Goal: Information Seeking & Learning: Learn about a topic

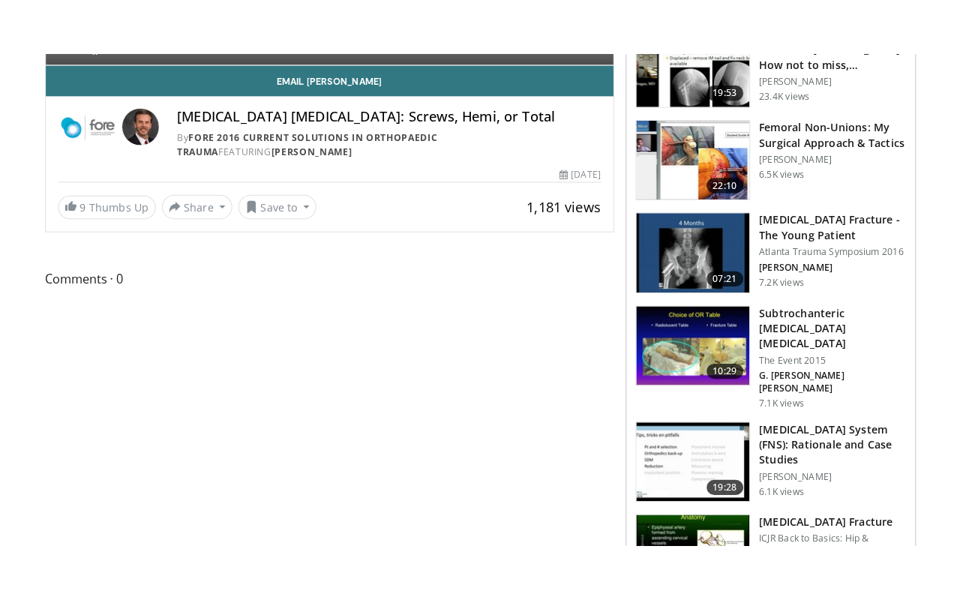
scroll to position [119, 0]
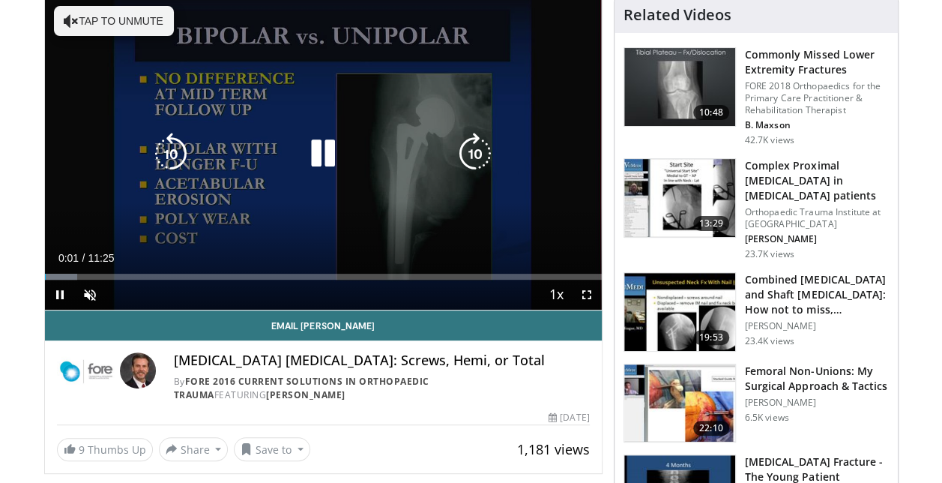
click at [316, 160] on icon "Video Player" at bounding box center [323, 154] width 42 height 42
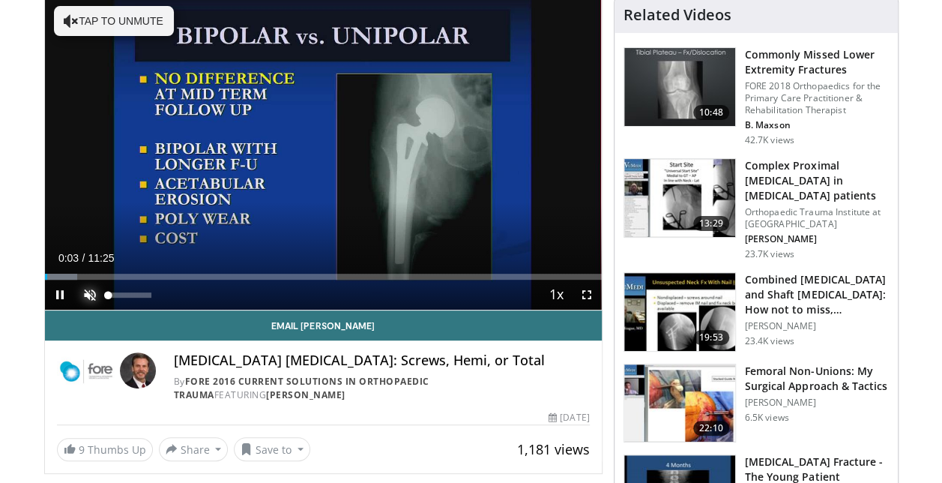
click at [93, 297] on span "Video Player" at bounding box center [90, 295] width 30 height 30
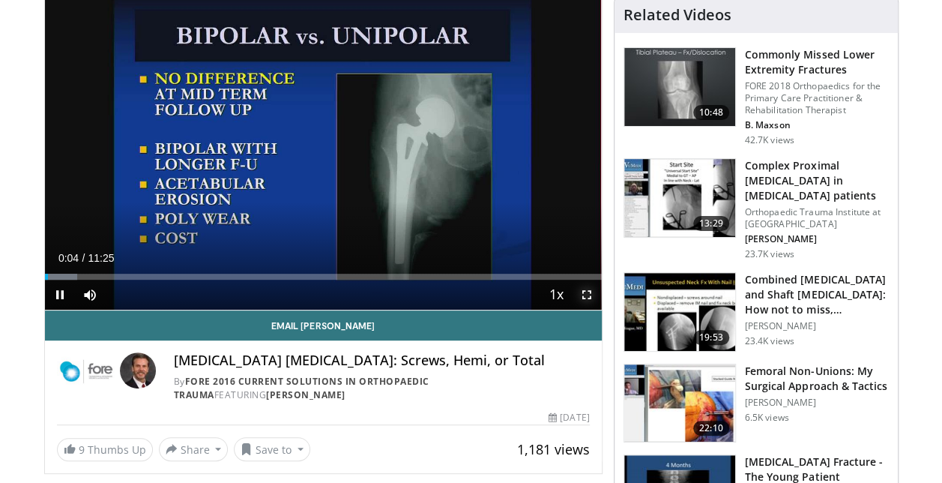
click at [590, 295] on span "Video Player" at bounding box center [587, 295] width 30 height 30
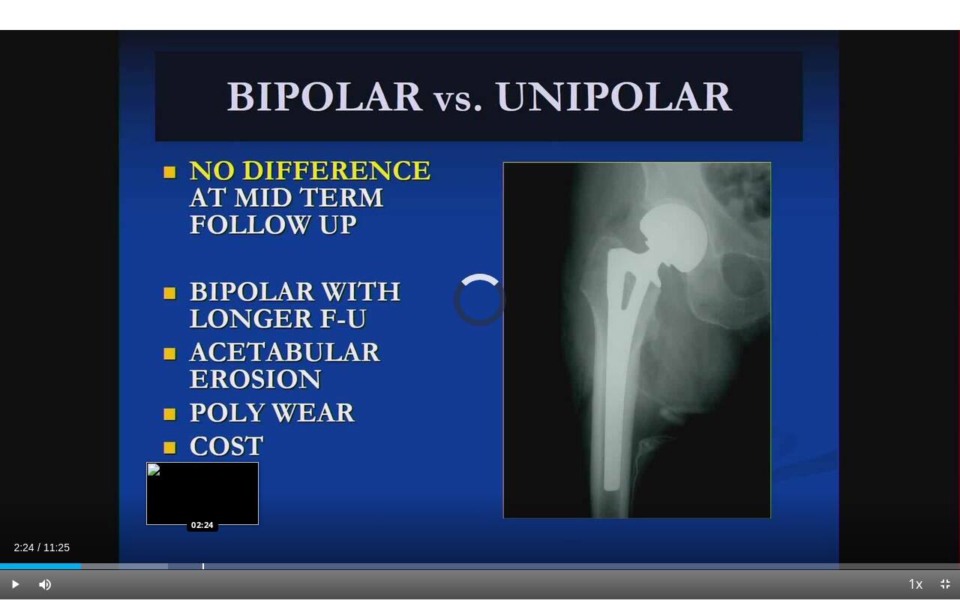
click at [202, 482] on div "Progress Bar" at bounding box center [202, 566] width 1 height 6
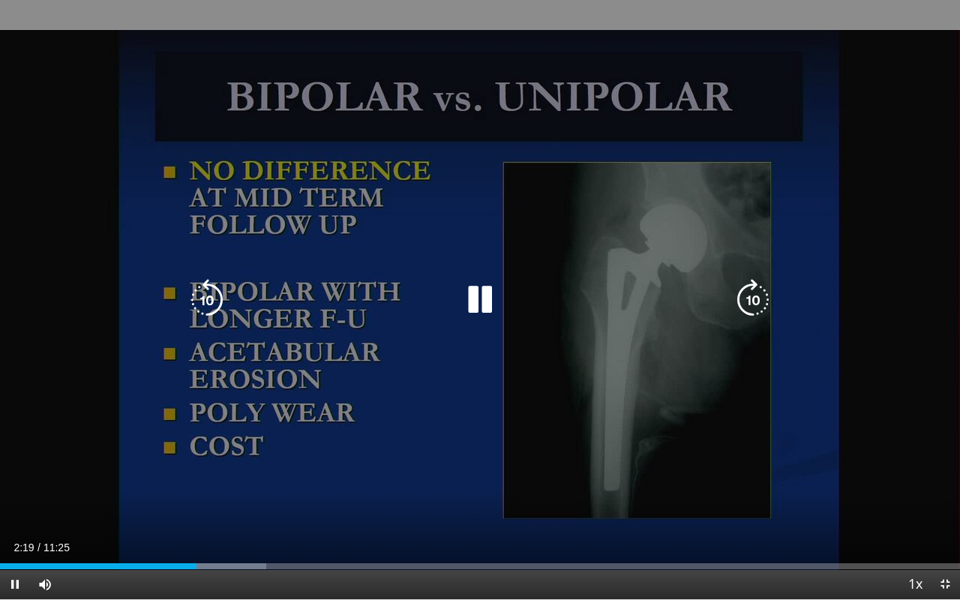
click at [480, 296] on icon "Video Player" at bounding box center [480, 300] width 42 height 42
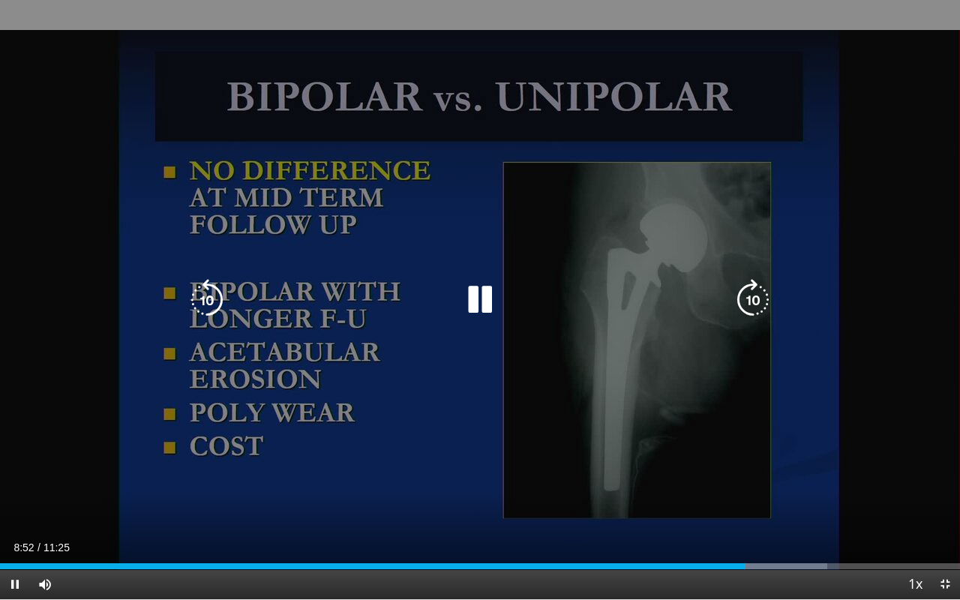
click at [489, 282] on icon "Video Player" at bounding box center [480, 300] width 42 height 42
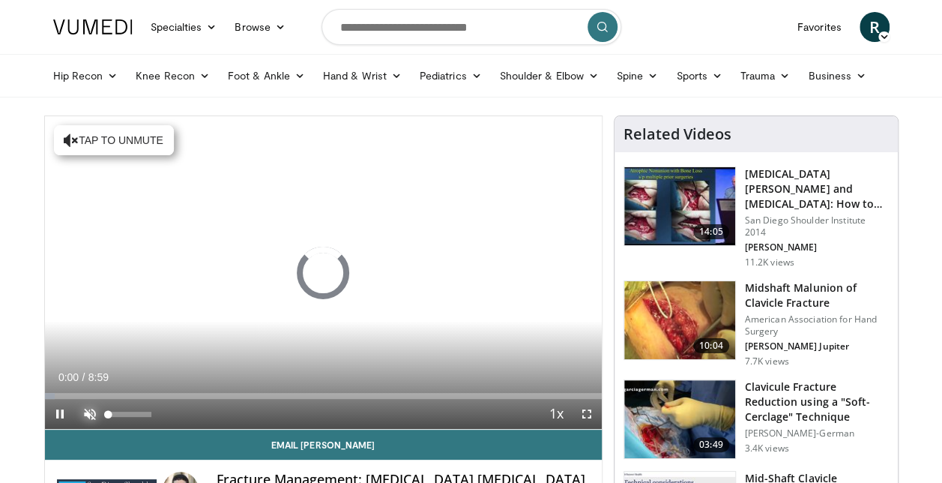
click at [88, 412] on span "Video Player" at bounding box center [90, 414] width 30 height 30
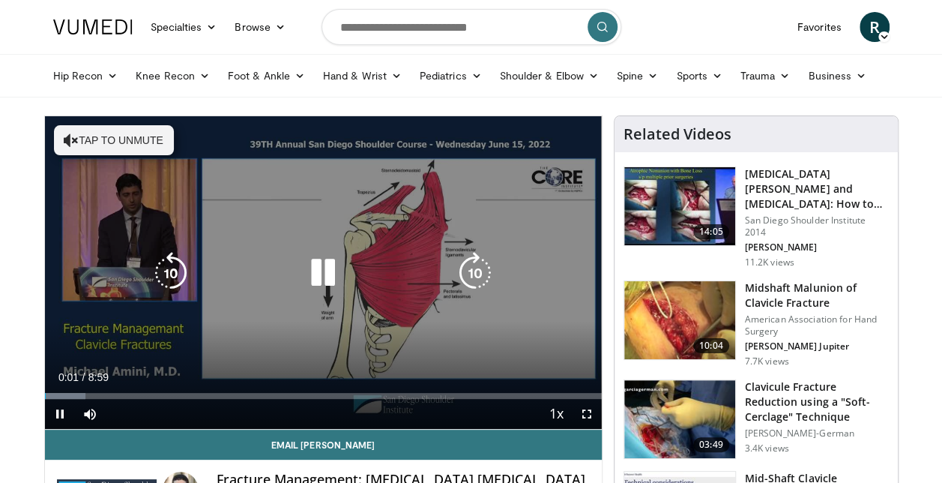
click at [82, 147] on button "Tap to unmute" at bounding box center [114, 140] width 120 height 30
click at [329, 265] on icon "Video Player" at bounding box center [323, 273] width 42 height 42
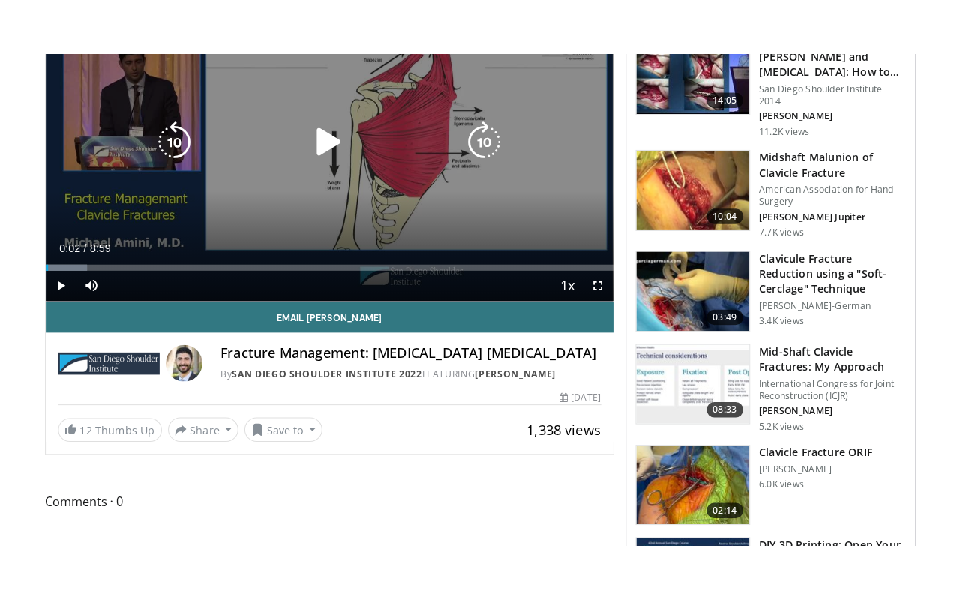
scroll to position [191, 0]
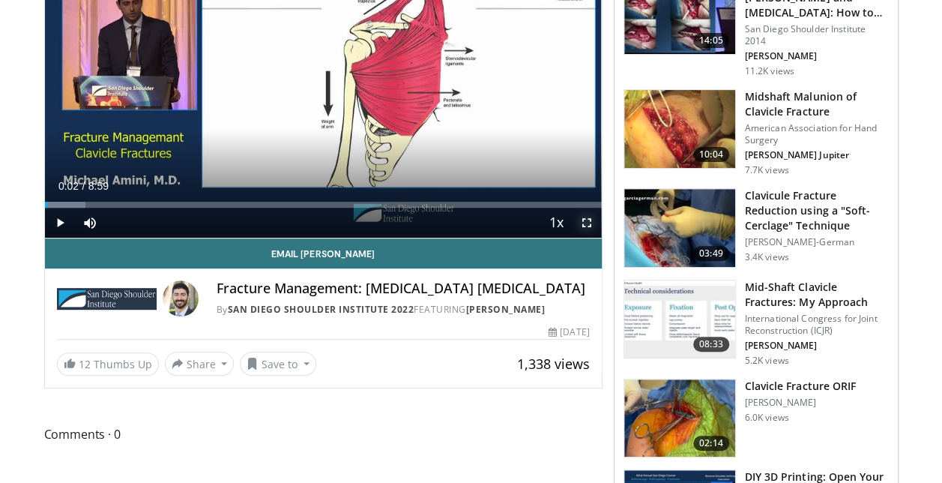
click at [592, 222] on span "Video Player" at bounding box center [587, 223] width 30 height 30
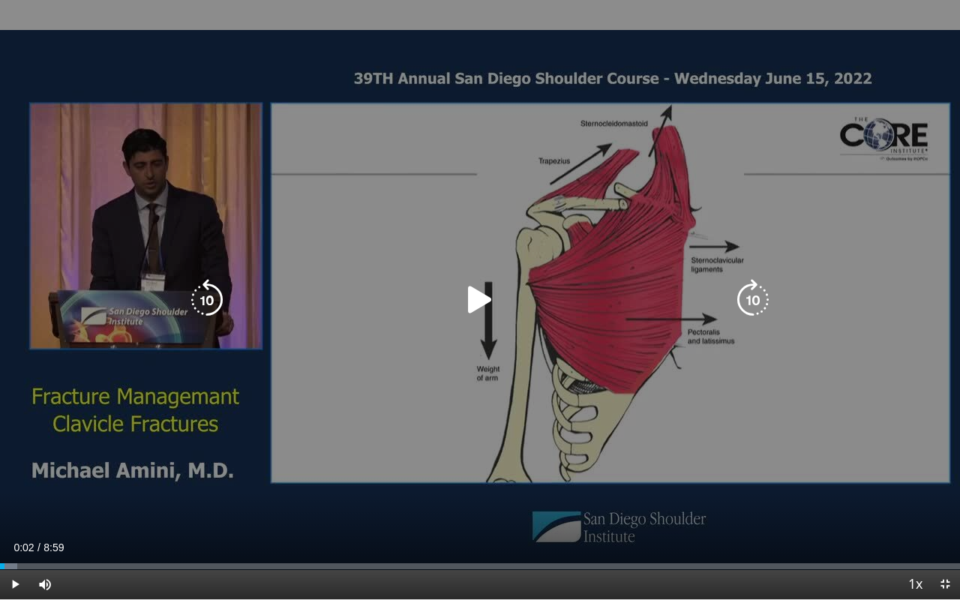
click at [467, 287] on icon "Video Player" at bounding box center [480, 300] width 42 height 42
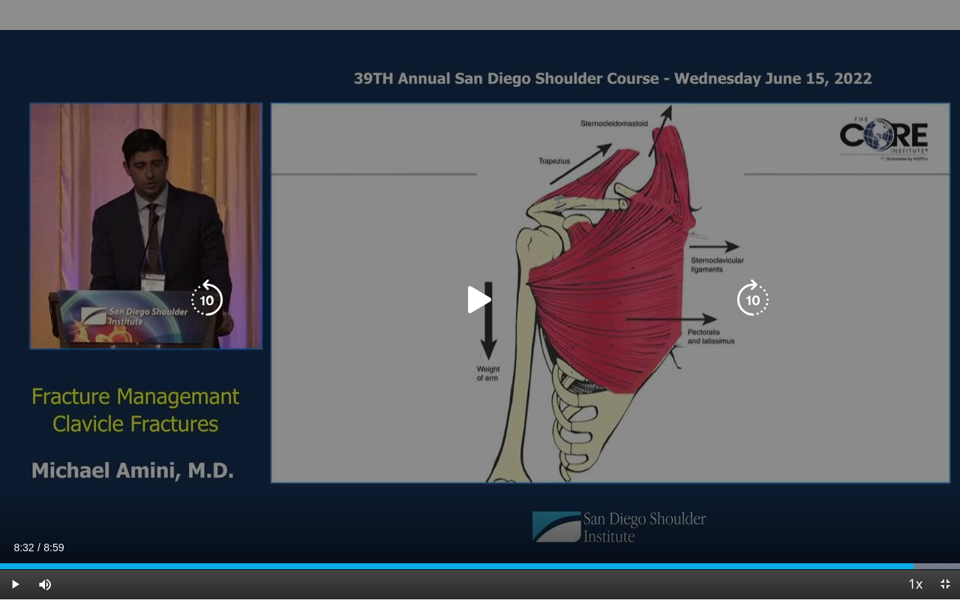
click at [477, 304] on icon "Video Player" at bounding box center [480, 300] width 42 height 42
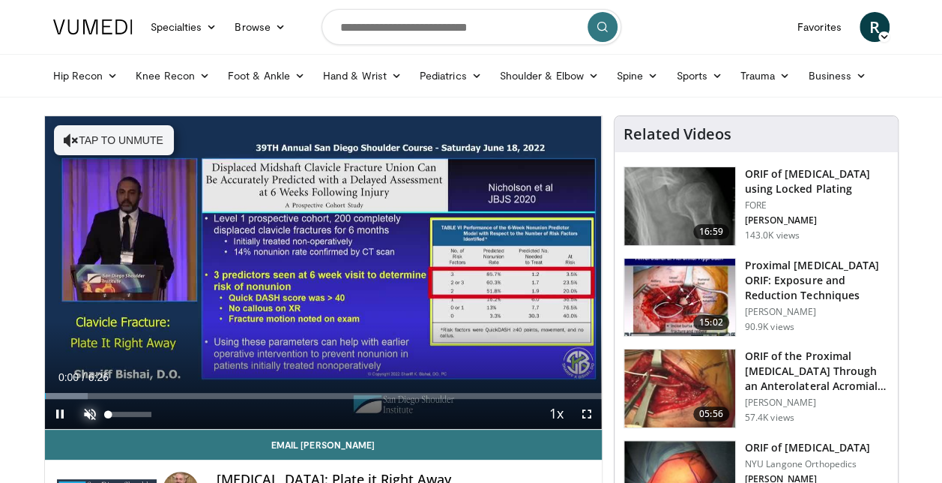
click at [88, 415] on span "Video Player" at bounding box center [90, 414] width 30 height 30
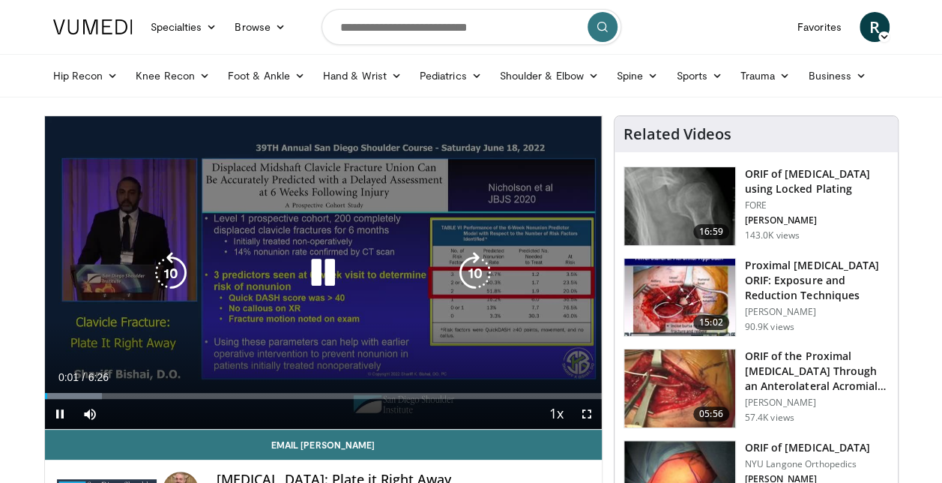
click at [331, 273] on icon "Video Player" at bounding box center [323, 273] width 42 height 42
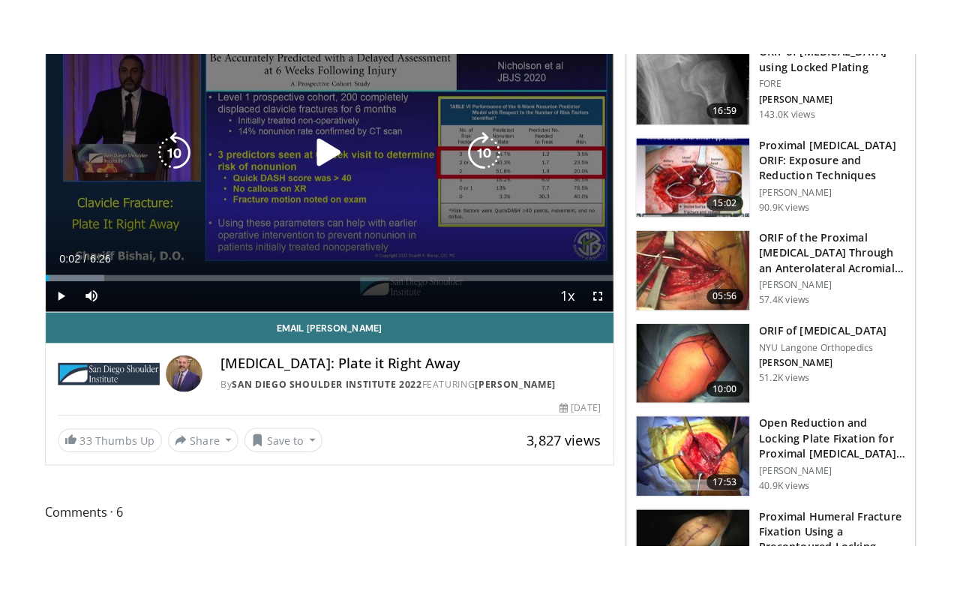
scroll to position [177, 0]
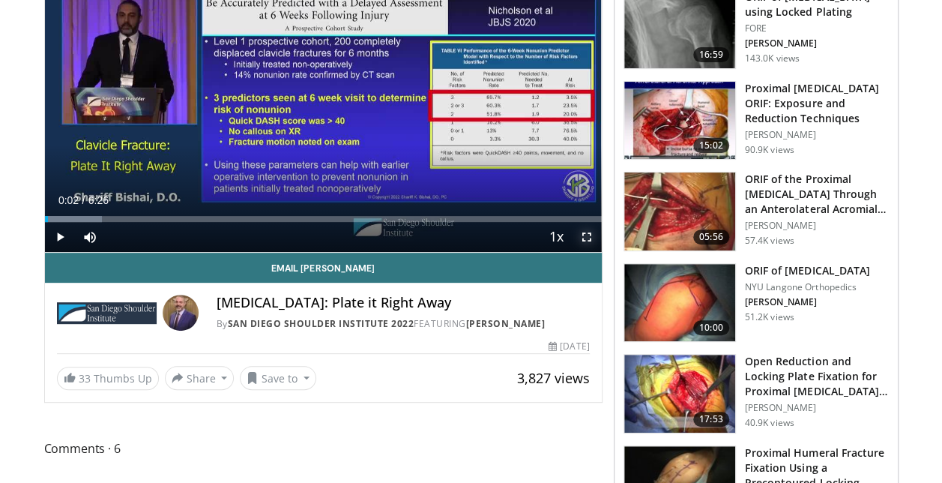
click at [585, 237] on span "Video Player" at bounding box center [587, 237] width 30 height 30
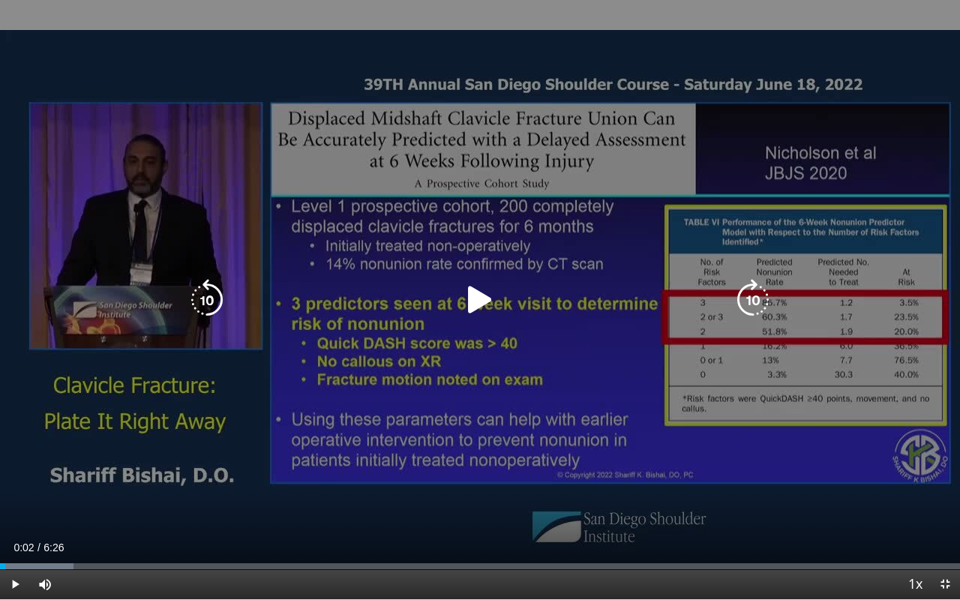
click at [480, 297] on icon "Video Player" at bounding box center [480, 300] width 42 height 42
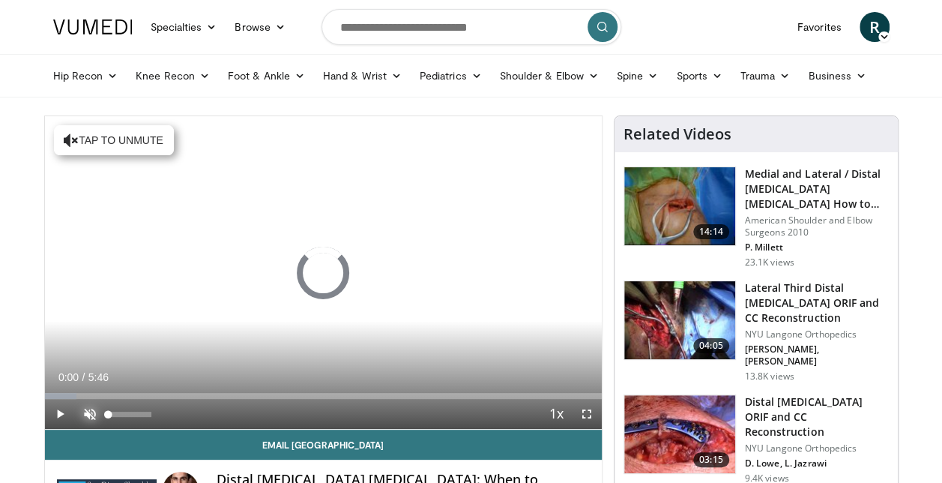
click at [87, 415] on span "Video Player" at bounding box center [90, 414] width 30 height 30
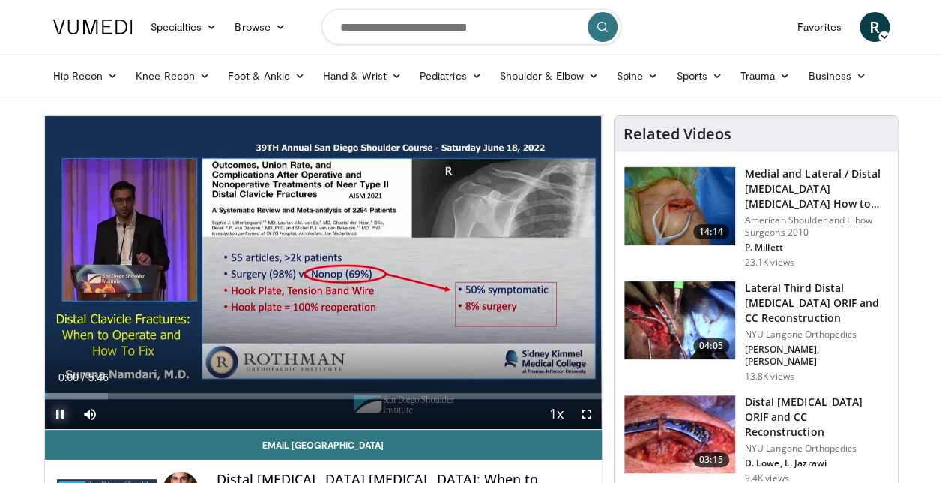
click at [59, 413] on span "Video Player" at bounding box center [60, 414] width 30 height 30
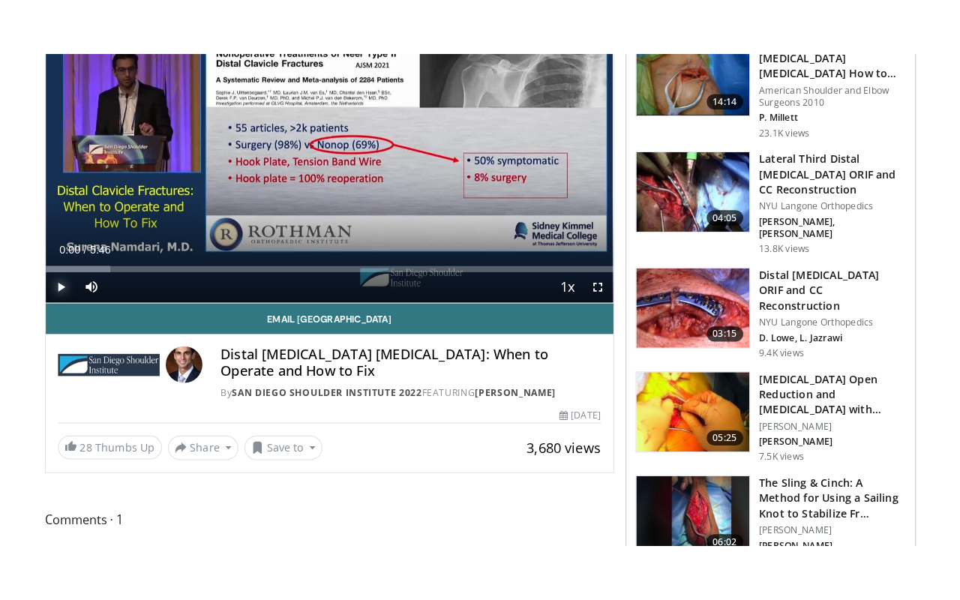
scroll to position [184, 0]
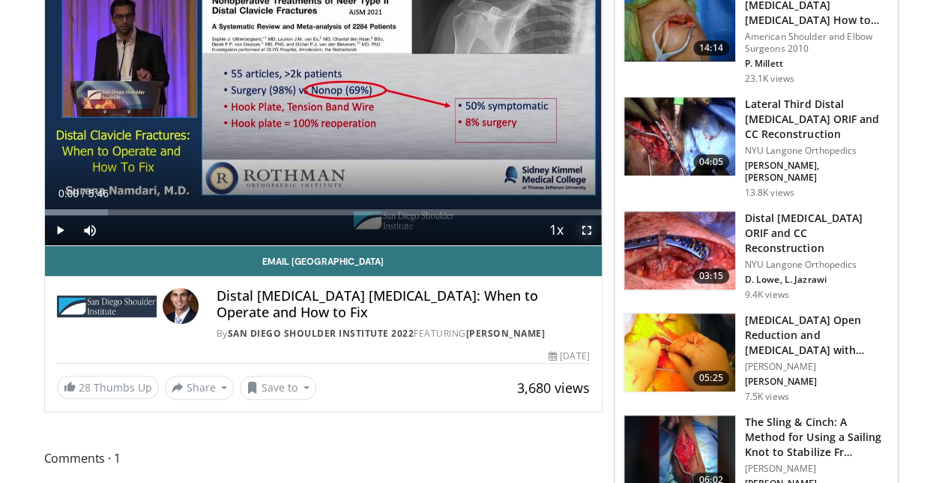
click at [585, 229] on span "Video Player" at bounding box center [587, 230] width 30 height 30
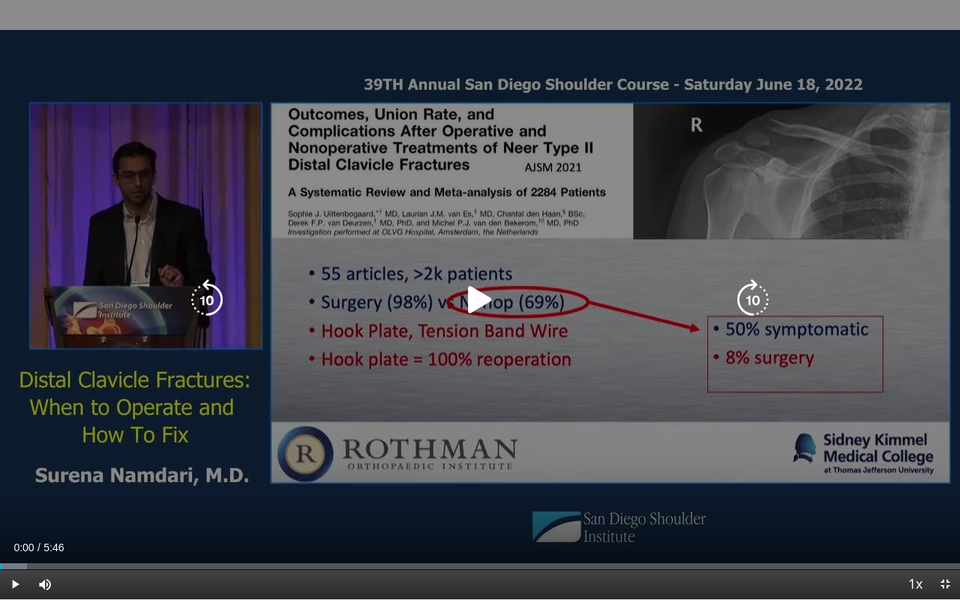
click at [478, 292] on icon "Video Player" at bounding box center [480, 300] width 42 height 42
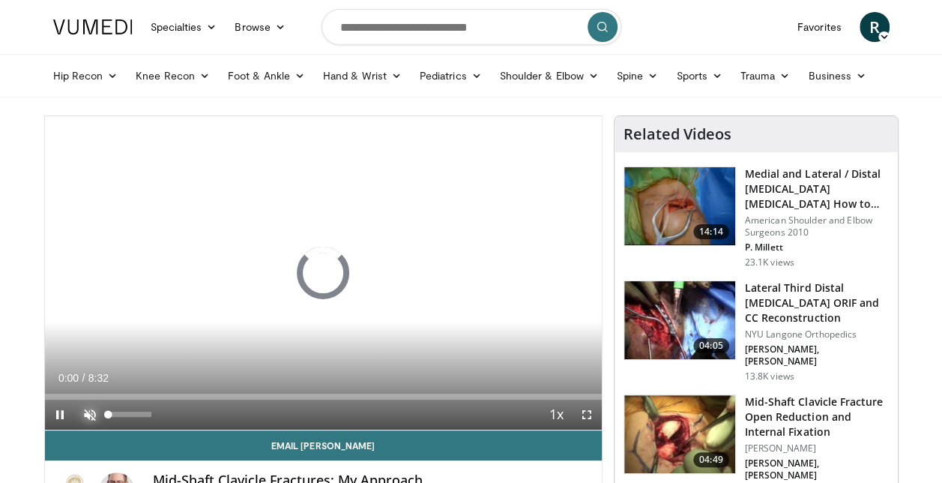
click at [90, 410] on span "Video Player" at bounding box center [90, 415] width 30 height 30
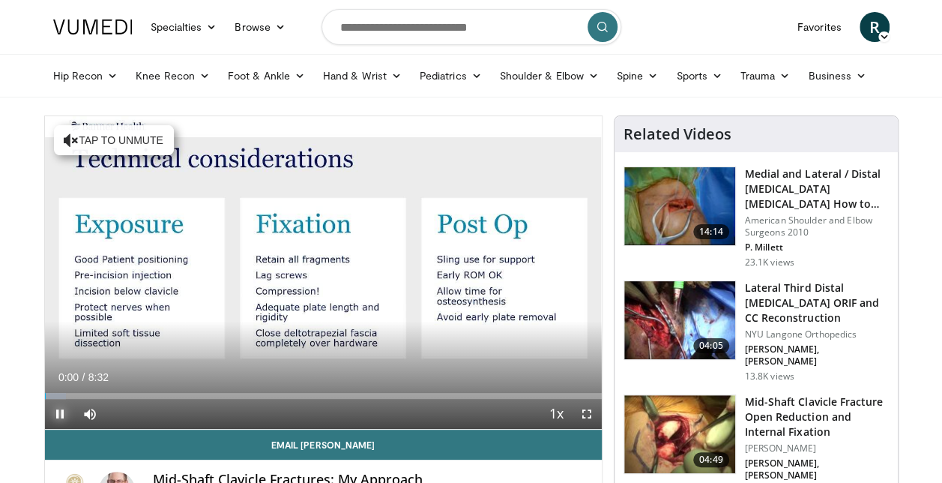
click at [58, 412] on span "Video Player" at bounding box center [60, 414] width 30 height 30
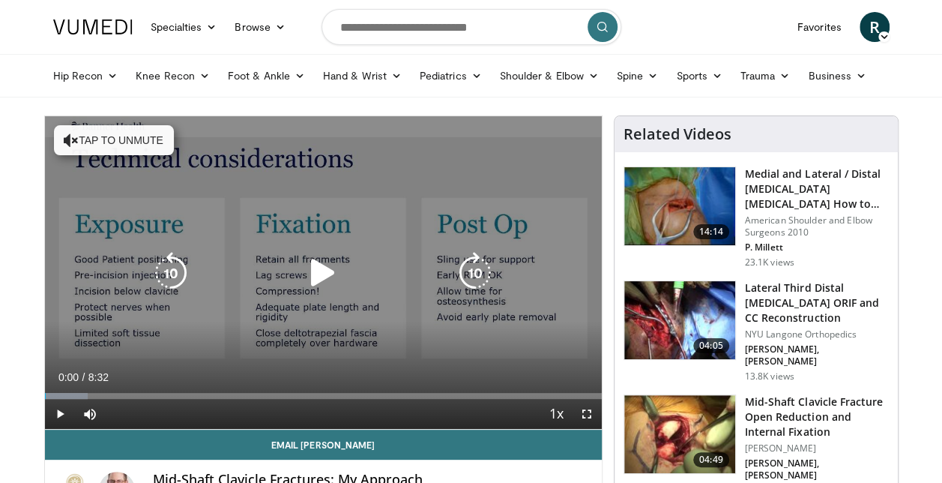
click at [81, 136] on button "Tap to unmute" at bounding box center [114, 140] width 120 height 30
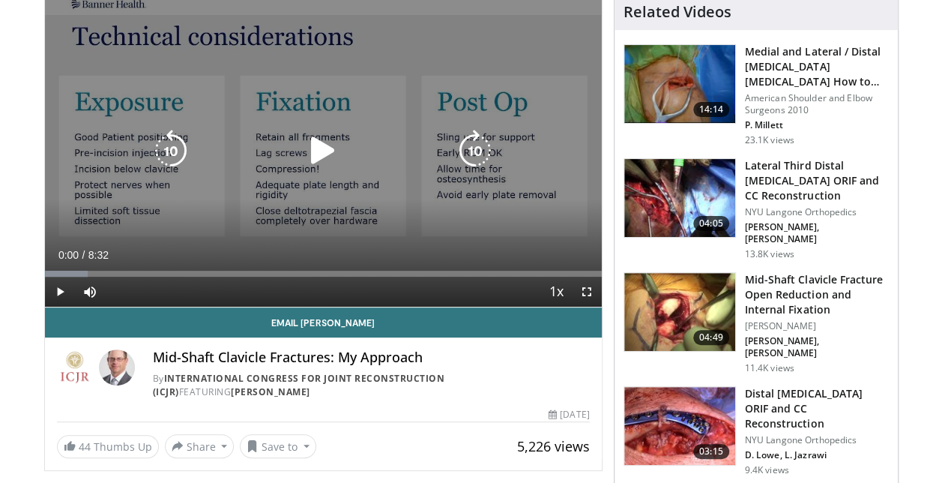
scroll to position [123, 0]
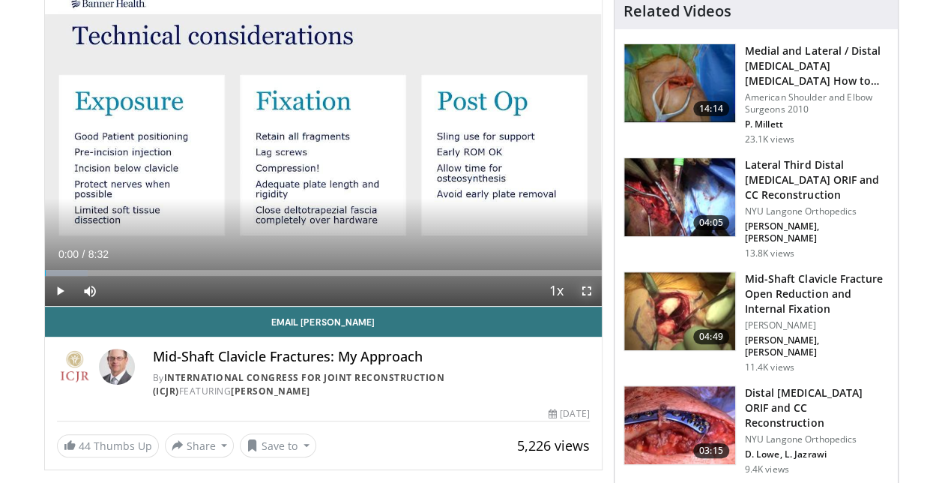
click at [587, 295] on span "Video Player" at bounding box center [587, 291] width 30 height 30
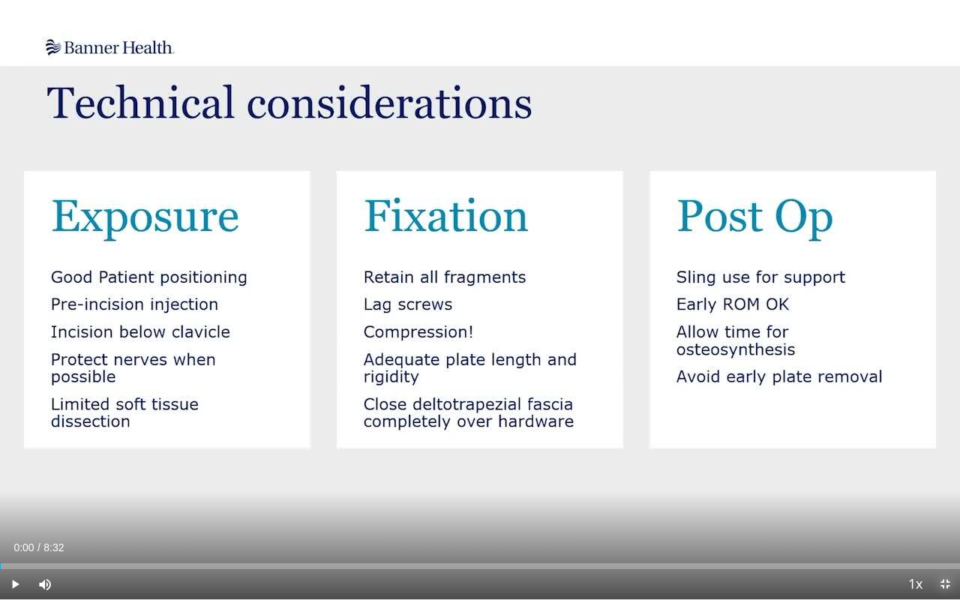
click at [942, 482] on span "Video Player" at bounding box center [945, 584] width 30 height 30
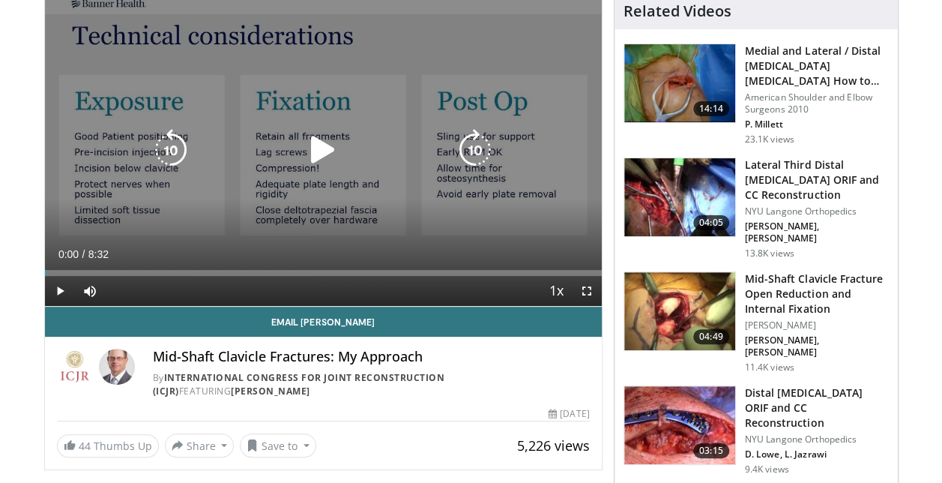
click at [321, 151] on icon "Video Player" at bounding box center [323, 150] width 42 height 42
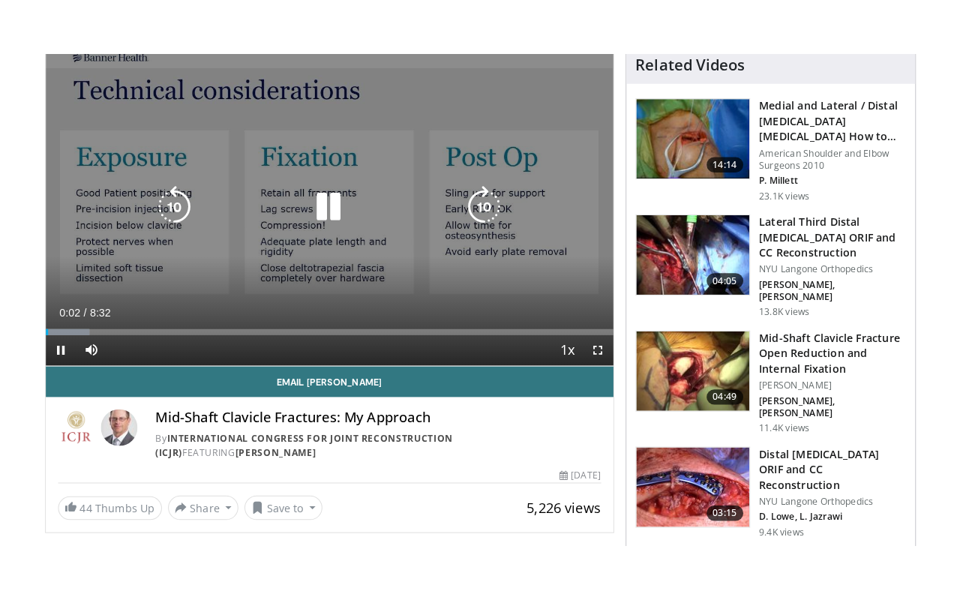
scroll to position [112, 0]
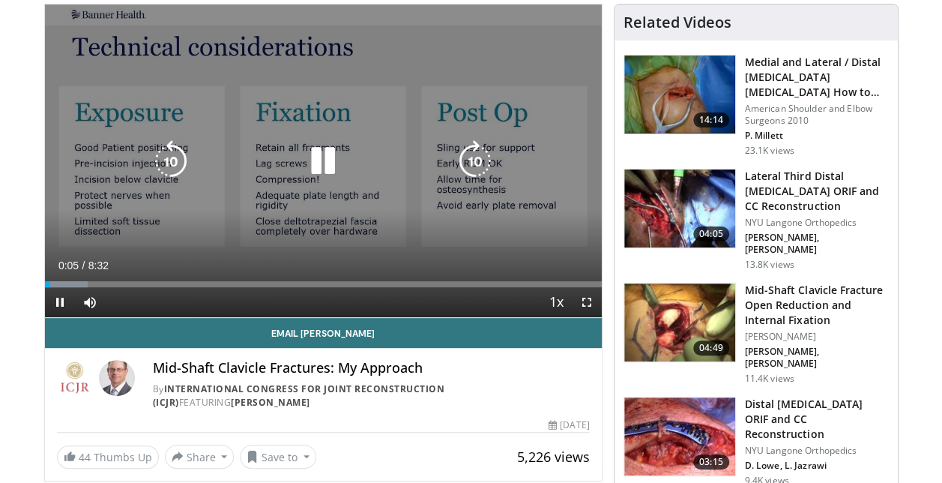
click at [319, 170] on icon "Video Player" at bounding box center [323, 161] width 42 height 42
click at [322, 162] on icon "Video Player" at bounding box center [323, 161] width 42 height 42
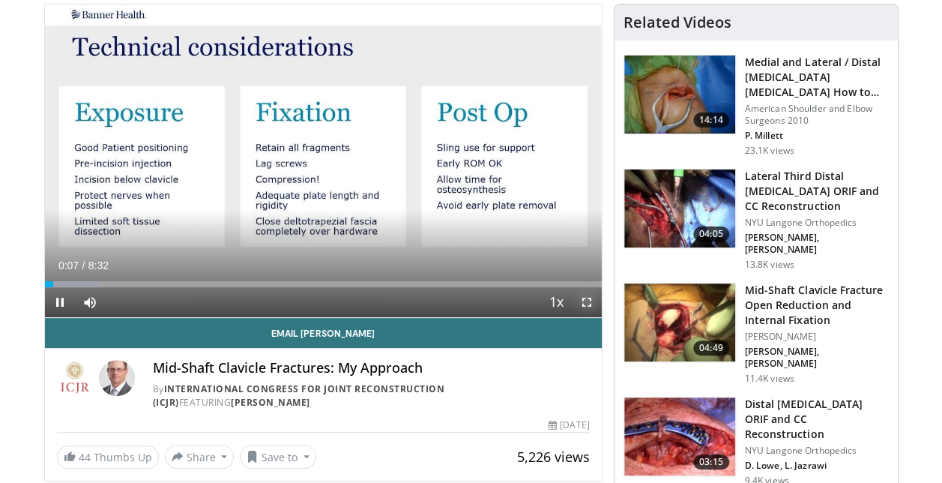
click at [588, 303] on span "Video Player" at bounding box center [587, 302] width 30 height 30
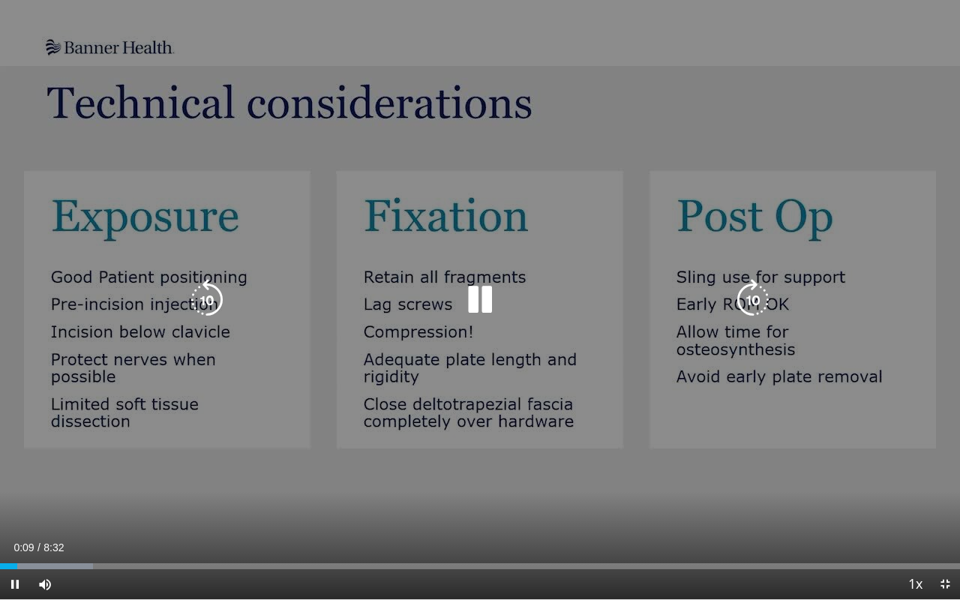
click at [478, 289] on icon "Video Player" at bounding box center [480, 300] width 42 height 42
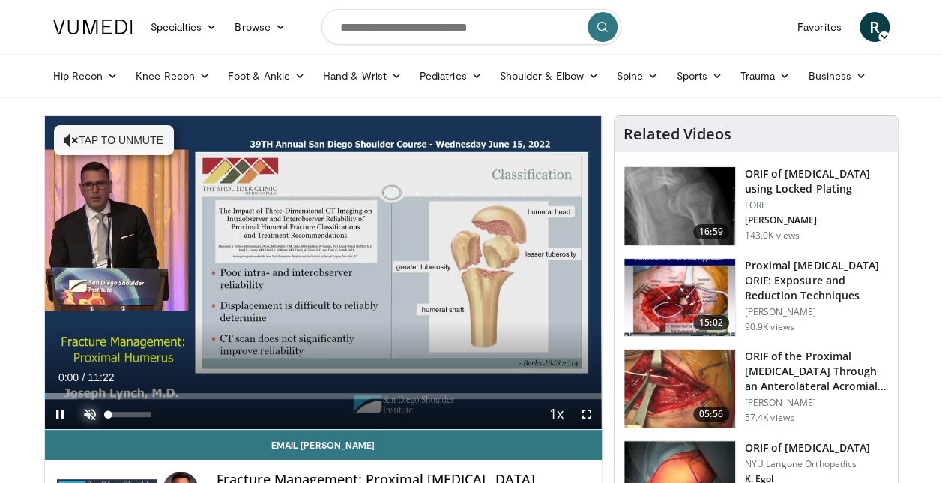
click at [93, 409] on span "Video Player" at bounding box center [90, 414] width 30 height 30
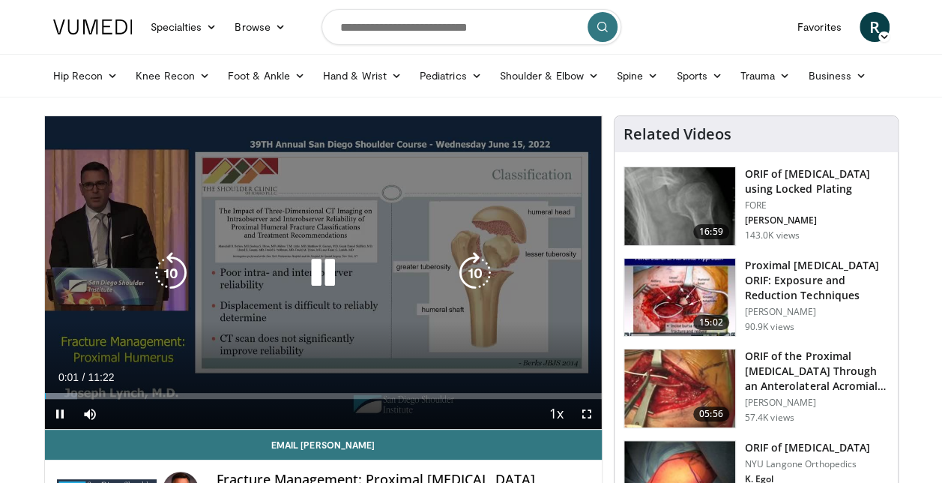
click at [328, 274] on icon "Video Player" at bounding box center [323, 273] width 42 height 42
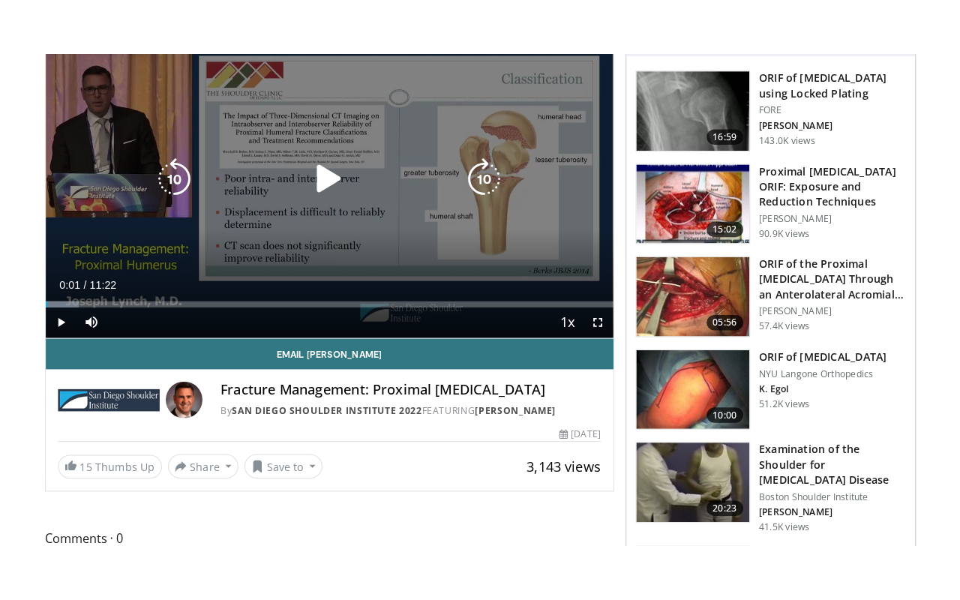
scroll to position [153, 0]
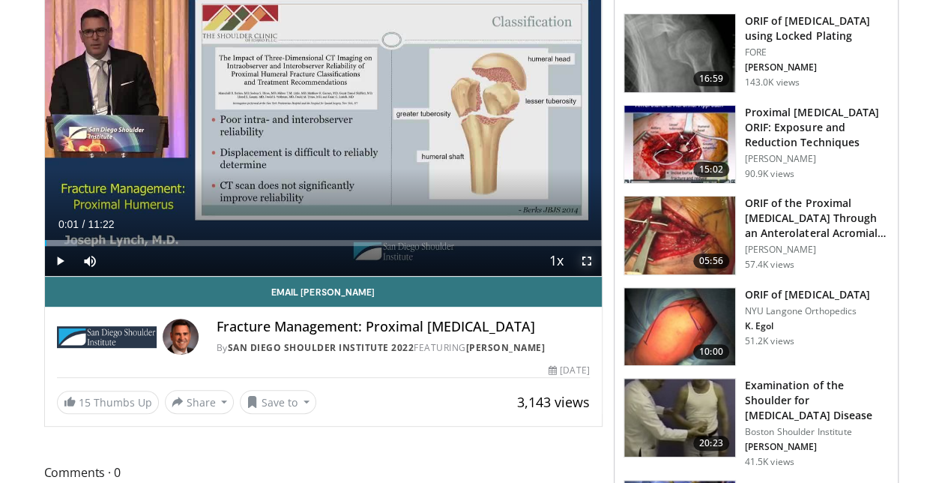
click at [588, 259] on span "Video Player" at bounding box center [587, 261] width 30 height 30
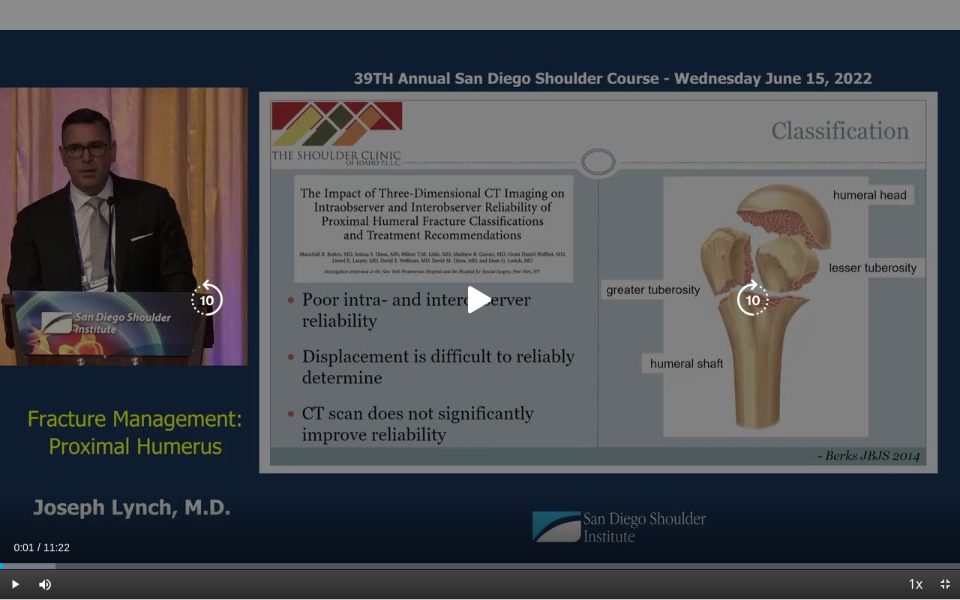
click at [478, 303] on icon "Video Player" at bounding box center [480, 300] width 42 height 42
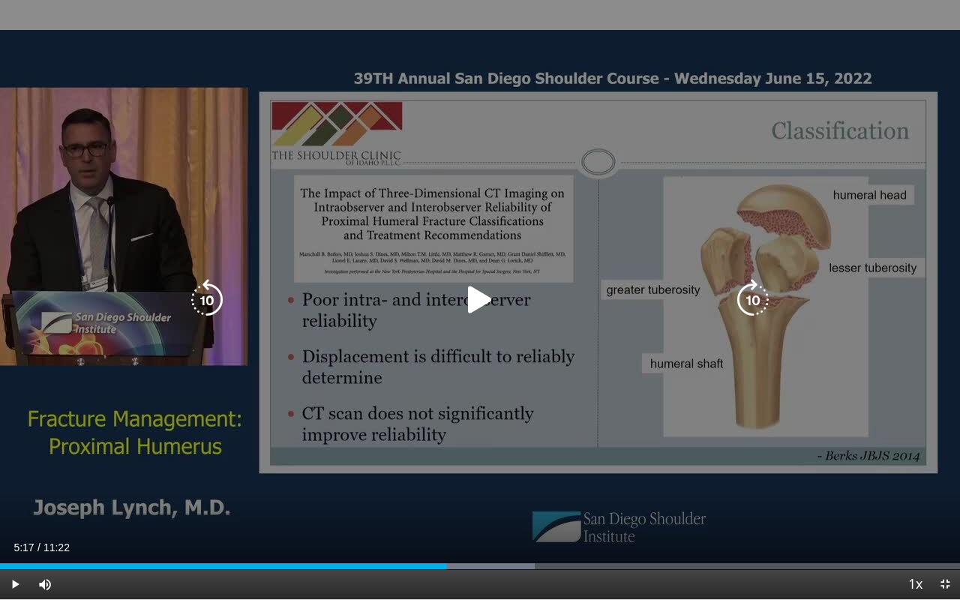
click at [472, 307] on icon "Video Player" at bounding box center [480, 300] width 42 height 42
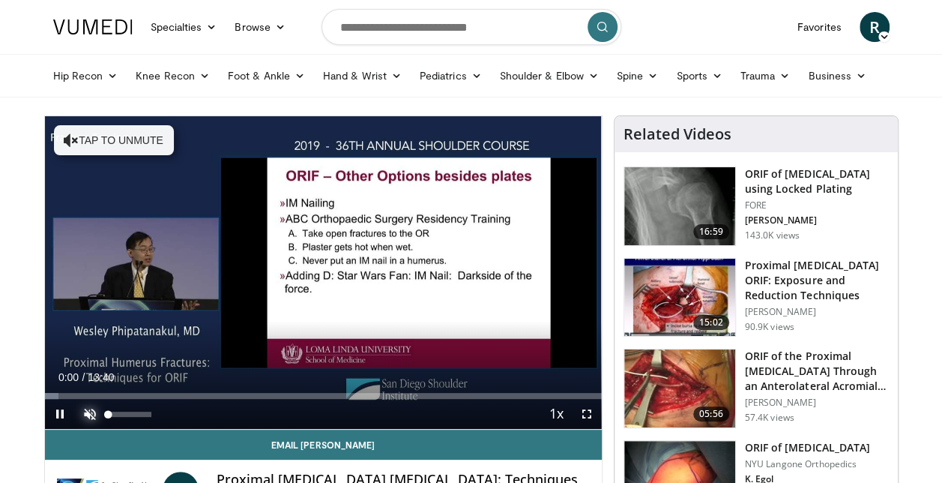
click at [85, 414] on span "Video Player" at bounding box center [90, 414] width 30 height 30
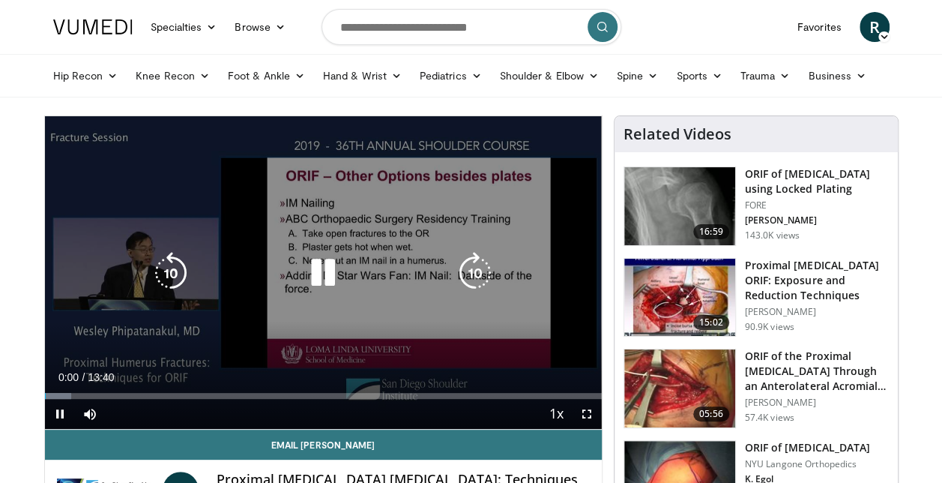
click at [330, 270] on icon "Video Player" at bounding box center [323, 273] width 42 height 42
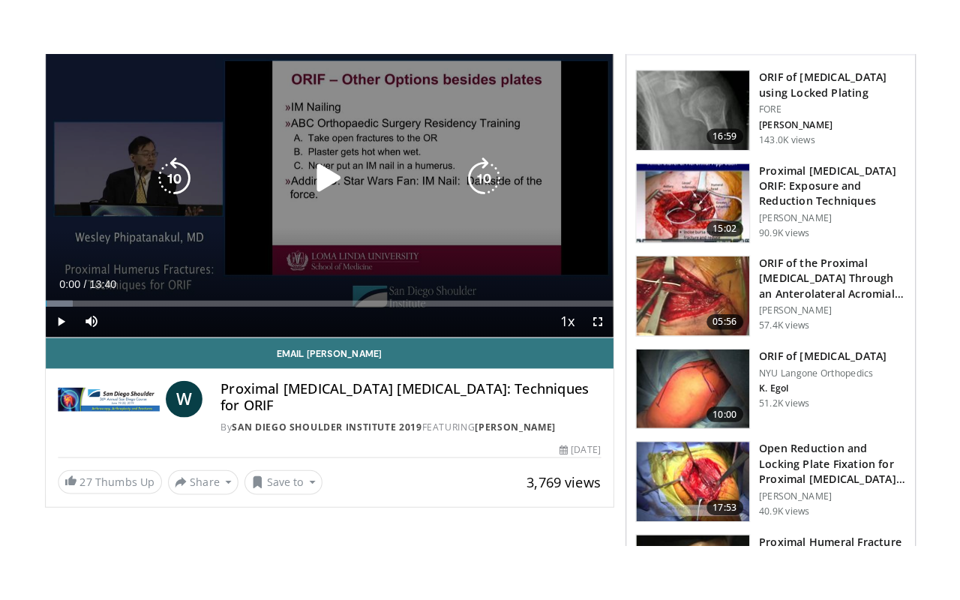
scroll to position [150, 0]
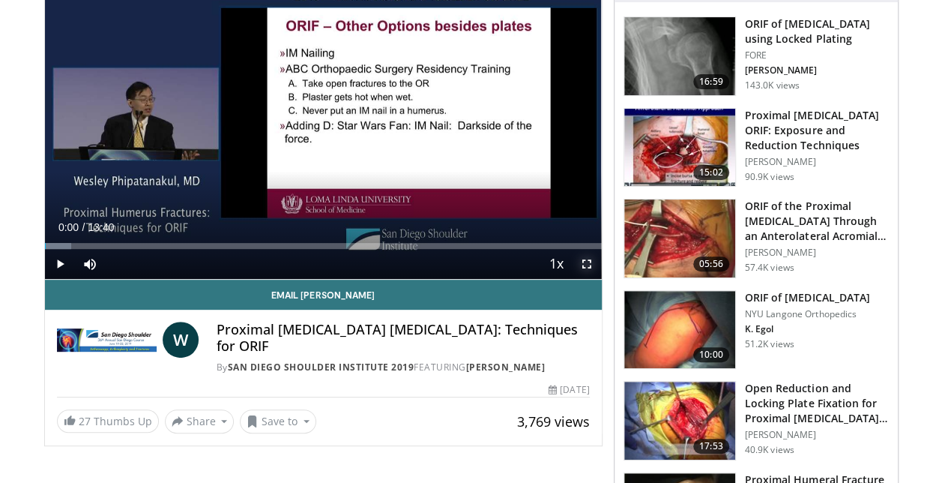
click at [586, 256] on span "Video Player" at bounding box center [587, 264] width 30 height 30
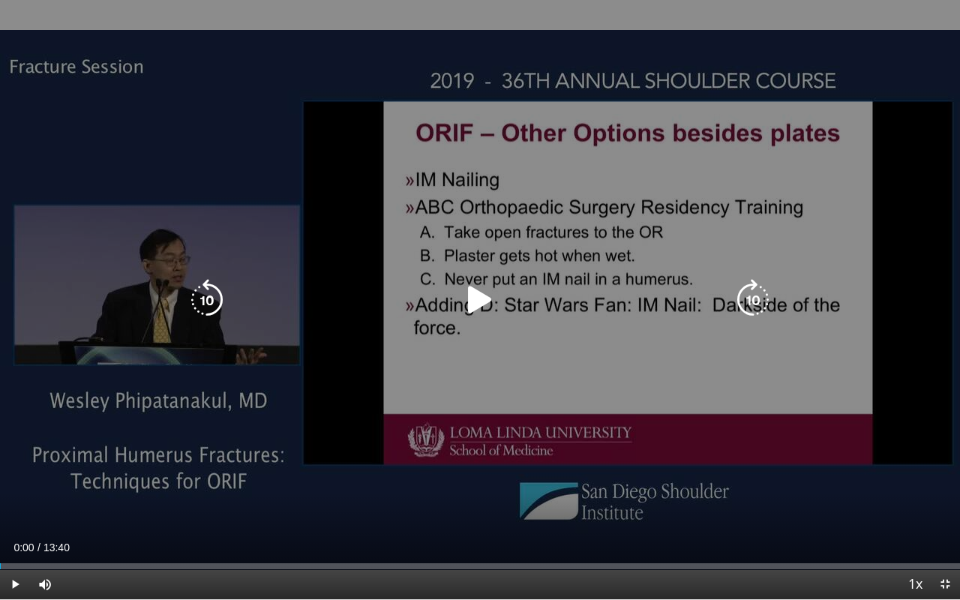
click at [487, 299] on icon "Video Player" at bounding box center [480, 300] width 42 height 42
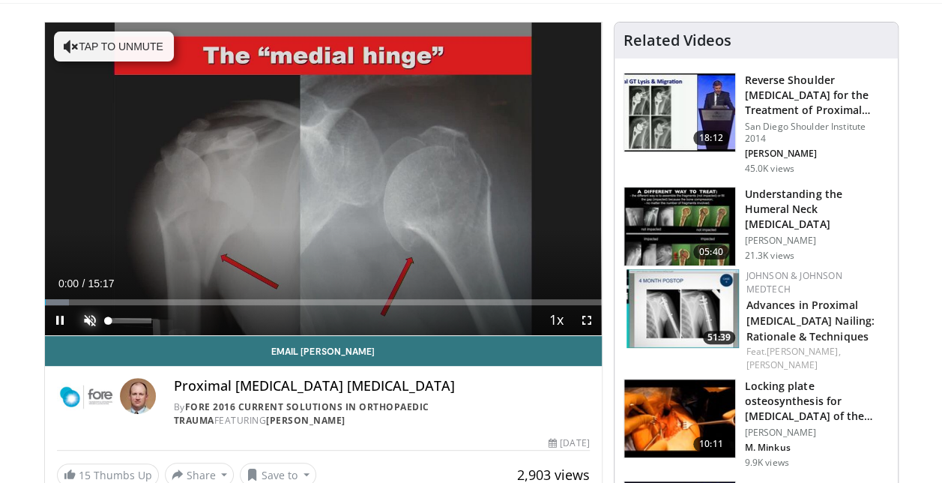
click at [88, 318] on span "Video Player" at bounding box center [90, 320] width 30 height 30
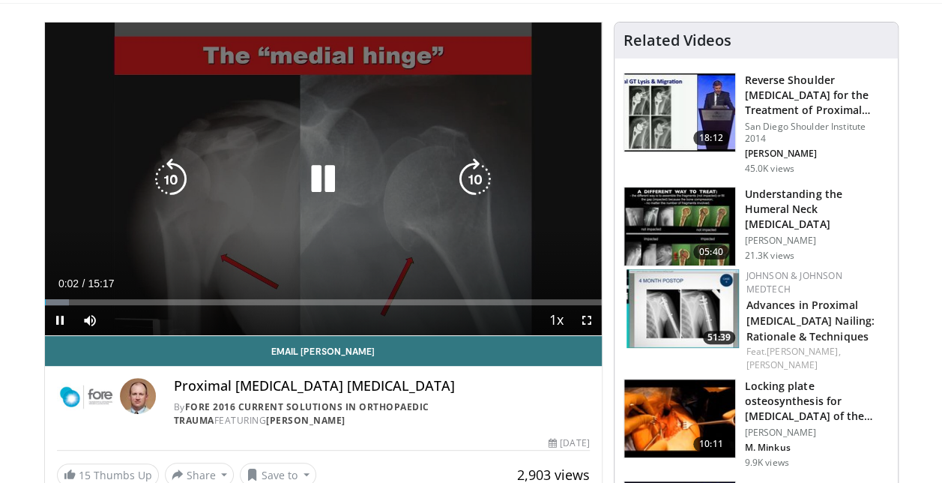
click at [321, 181] on icon "Video Player" at bounding box center [323, 179] width 42 height 42
